Goal: Transaction & Acquisition: Download file/media

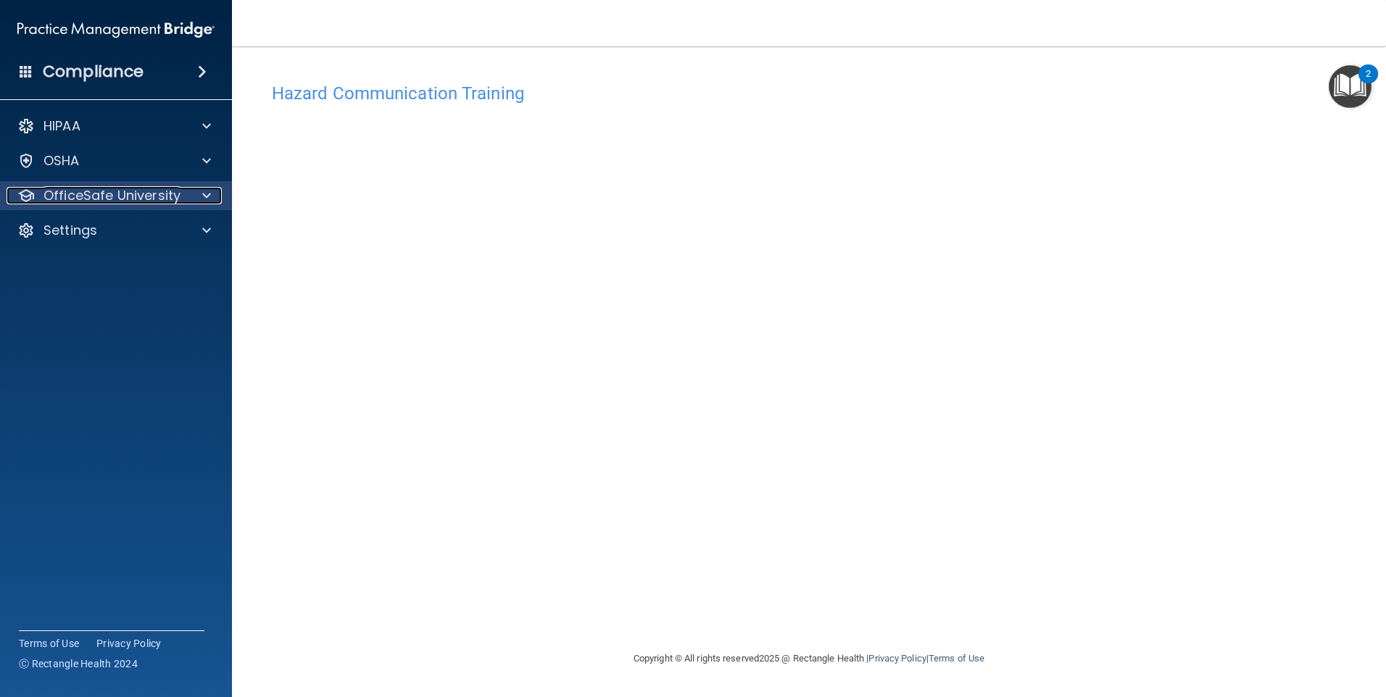
click at [204, 201] on span at bounding box center [206, 195] width 9 height 17
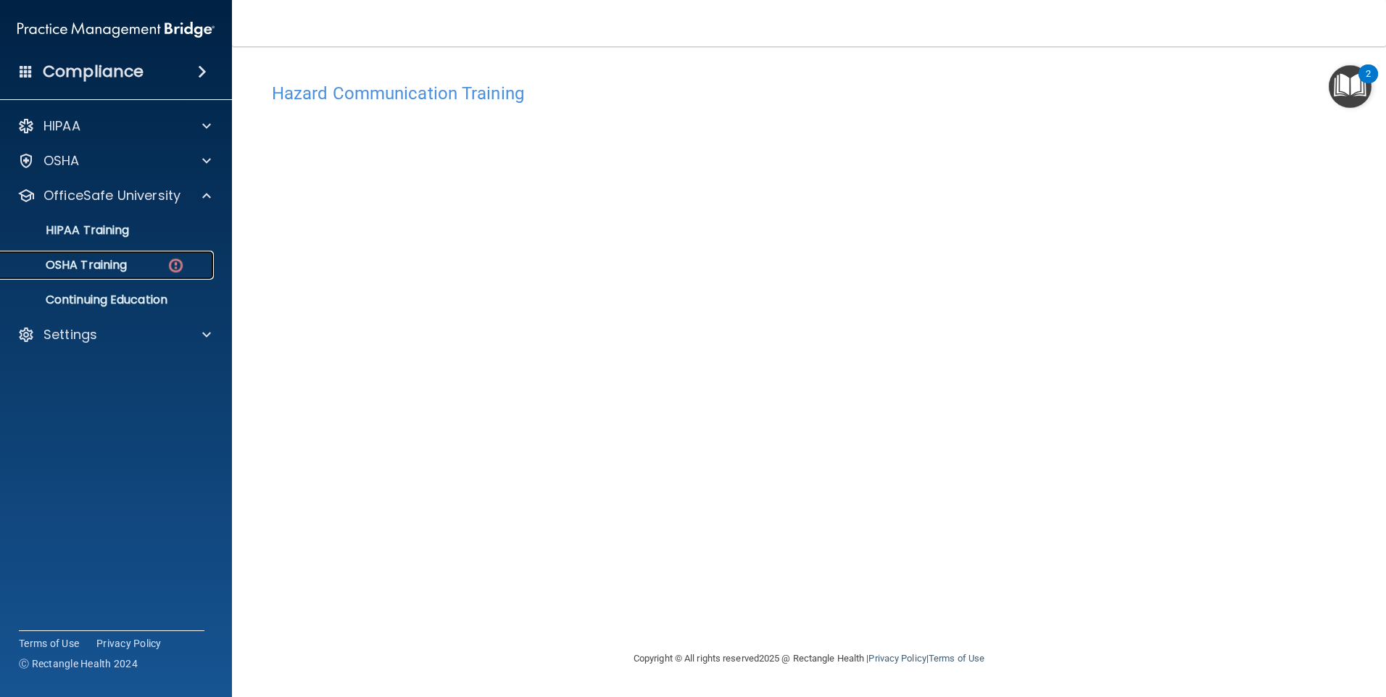
click at [159, 258] on div "OSHA Training" at bounding box center [108, 265] width 198 height 14
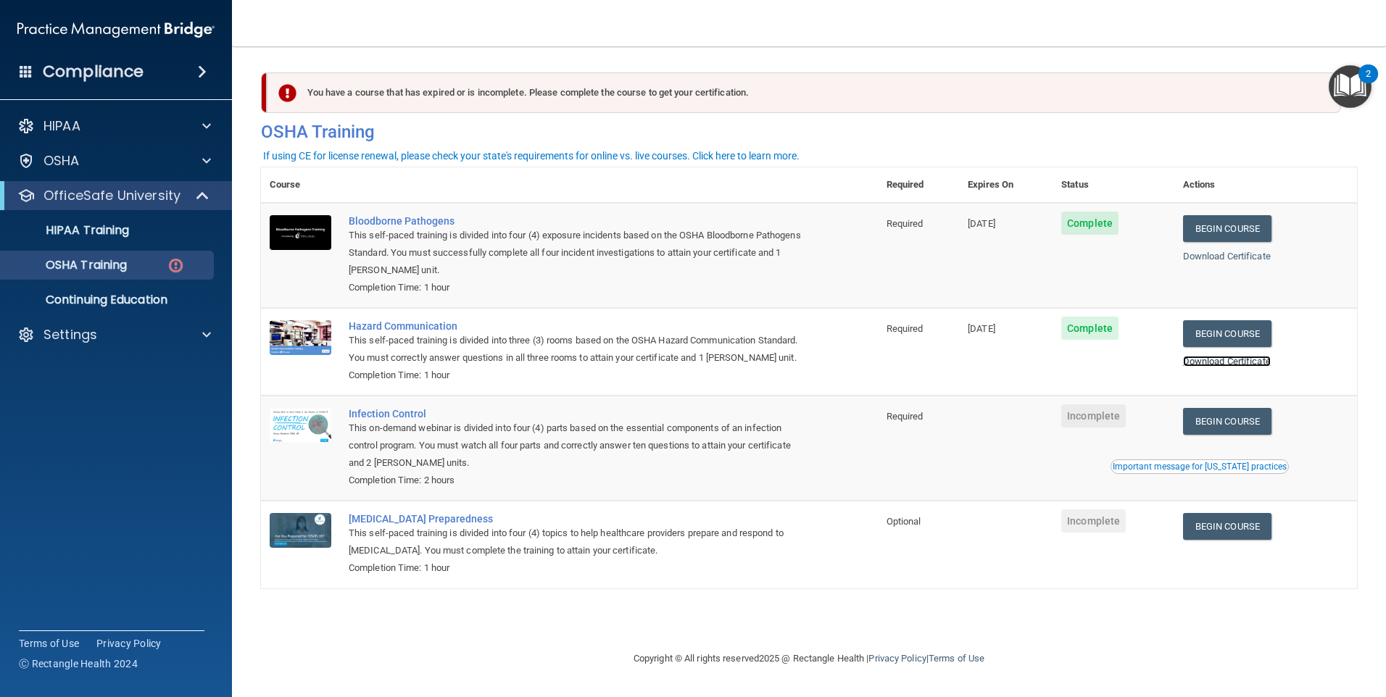
click at [1261, 362] on link "Download Certificate" at bounding box center [1227, 361] width 88 height 11
click at [1255, 435] on link "Begin Course" at bounding box center [1227, 421] width 88 height 27
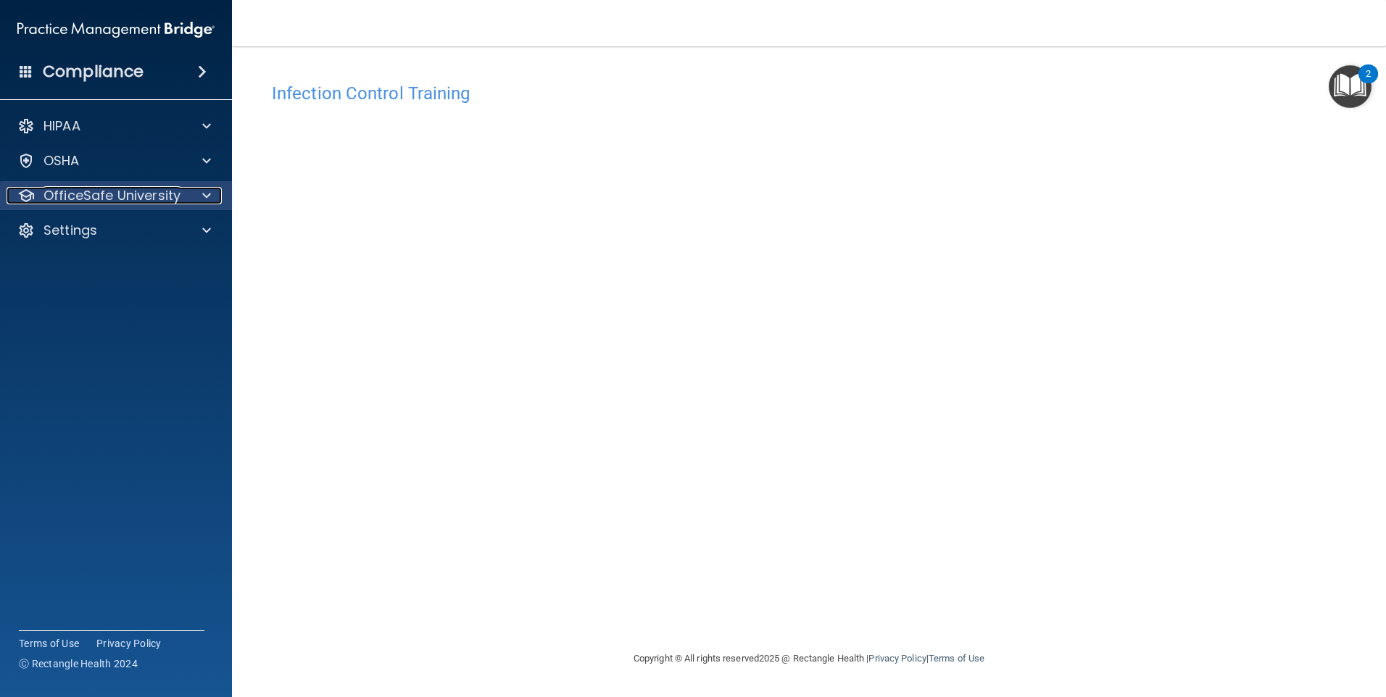
click at [205, 201] on span at bounding box center [206, 195] width 9 height 17
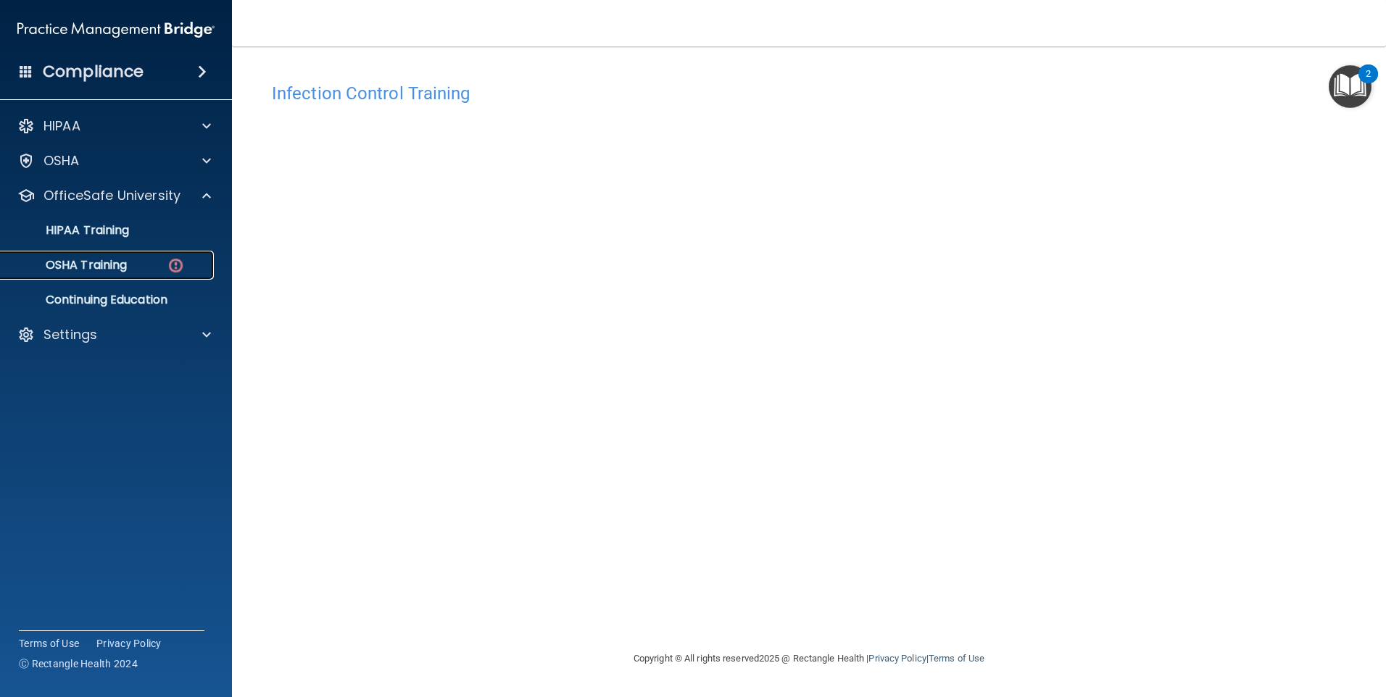
click at [173, 268] on img at bounding box center [176, 266] width 18 height 18
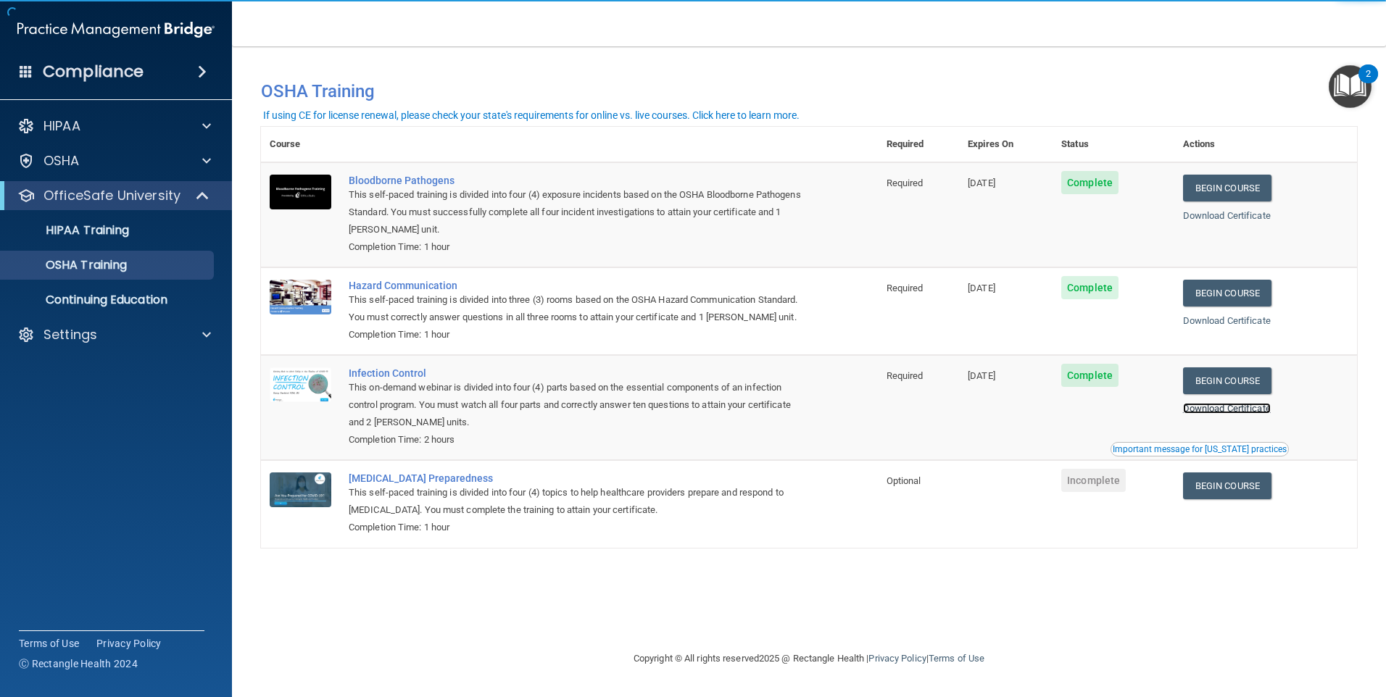
click at [1255, 414] on link "Download Certificate" at bounding box center [1227, 408] width 88 height 11
